Goal: Task Accomplishment & Management: Manage account settings

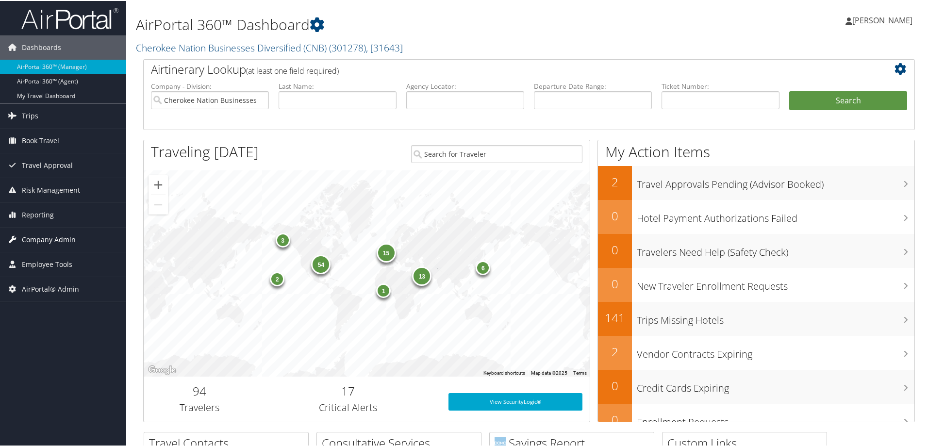
click at [38, 237] on span "Company Admin" at bounding box center [49, 239] width 54 height 24
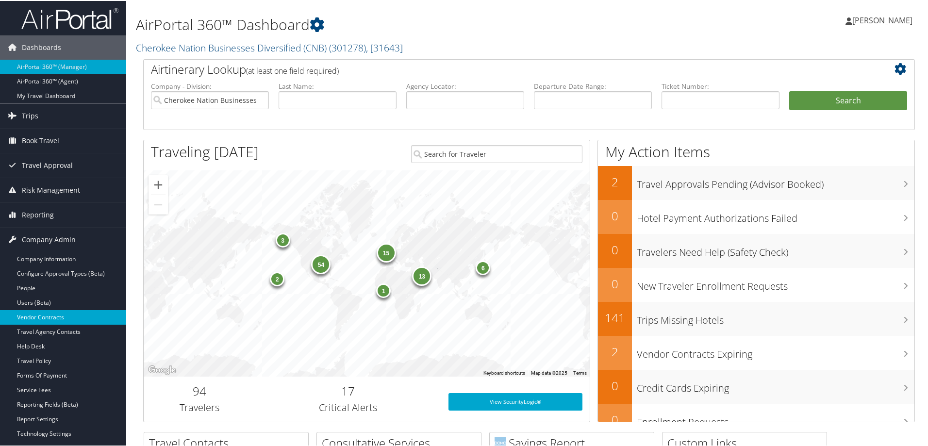
click at [53, 317] on link "Vendor Contracts" at bounding box center [63, 316] width 126 height 15
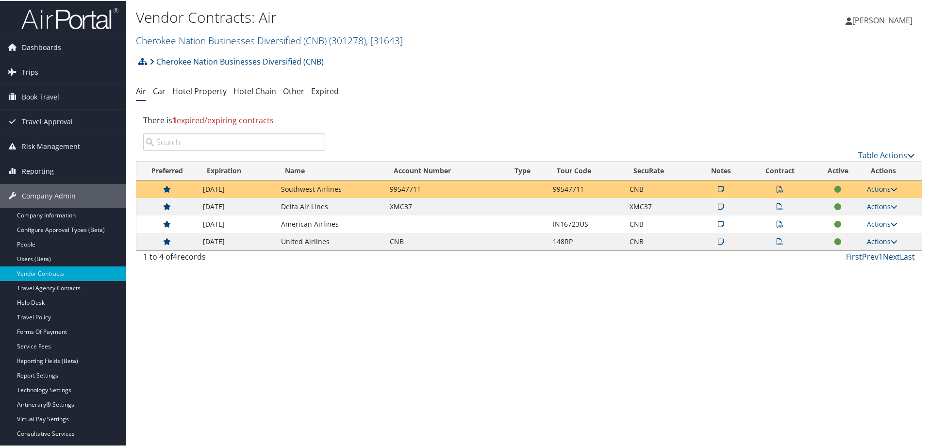
click at [886, 238] on link "Actions" at bounding box center [882, 240] width 31 height 9
click at [845, 289] on link "Edit Contract" at bounding box center [859, 288] width 65 height 17
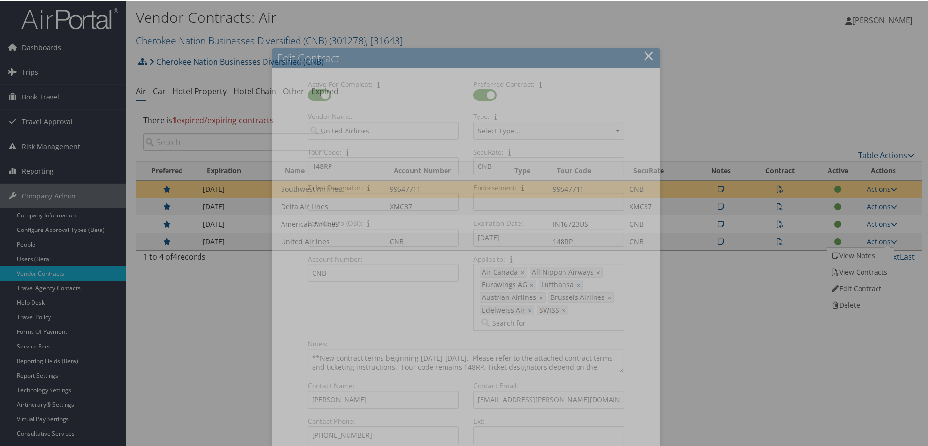
select select "[object Object]"
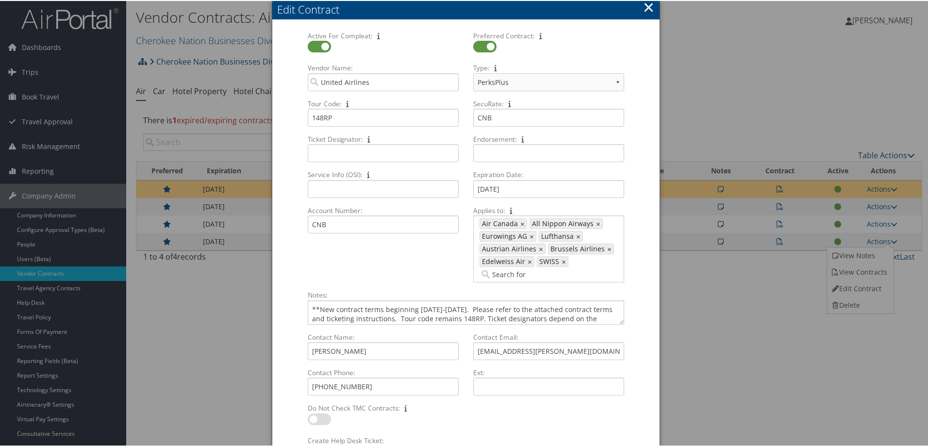
click at [649, 7] on button "×" at bounding box center [648, 6] width 11 height 19
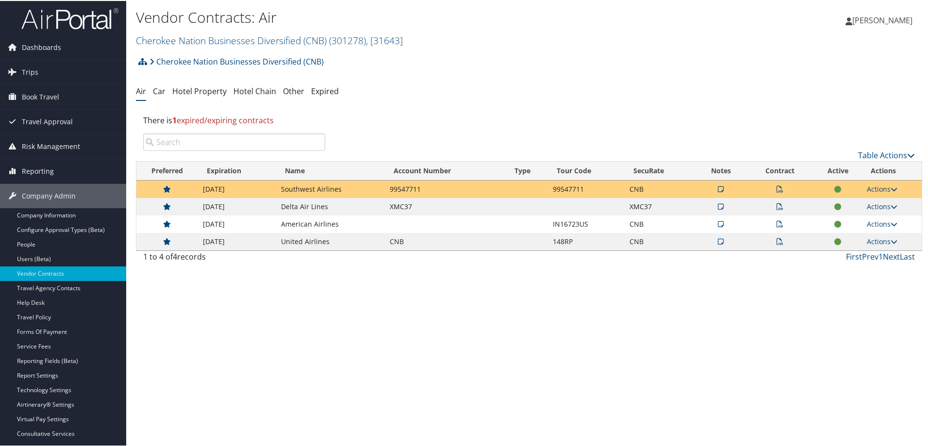
click at [777, 242] on icon at bounding box center [780, 240] width 7 height 7
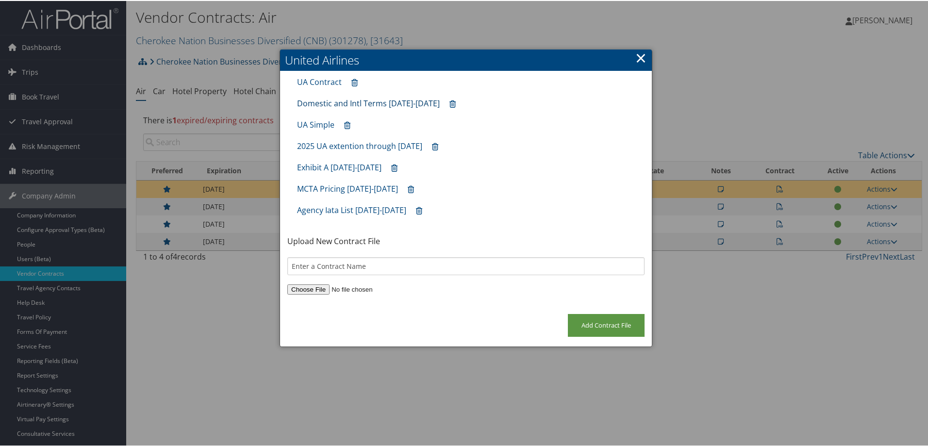
click at [366, 103] on link "Domestic and Intl Terms [DATE]-[DATE]" at bounding box center [368, 102] width 143 height 11
click at [347, 166] on link "Exhibit A [DATE]-[DATE]" at bounding box center [339, 166] width 84 height 11
click at [347, 167] on link "Exhibit A [DATE]-[DATE]" at bounding box center [339, 166] width 84 height 11
click at [366, 210] on link "Agency Iata List [DATE]-[DATE]" at bounding box center [351, 209] width 109 height 11
click at [644, 51] on link "×" at bounding box center [640, 56] width 11 height 19
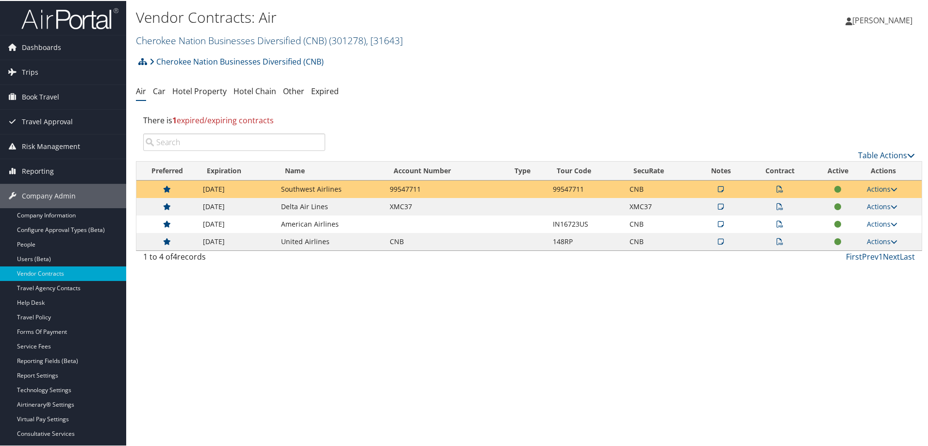
drag, startPoint x: 309, startPoint y: 28, endPoint x: 301, endPoint y: 41, distance: 15.2
